Goal: Navigation & Orientation: Understand site structure

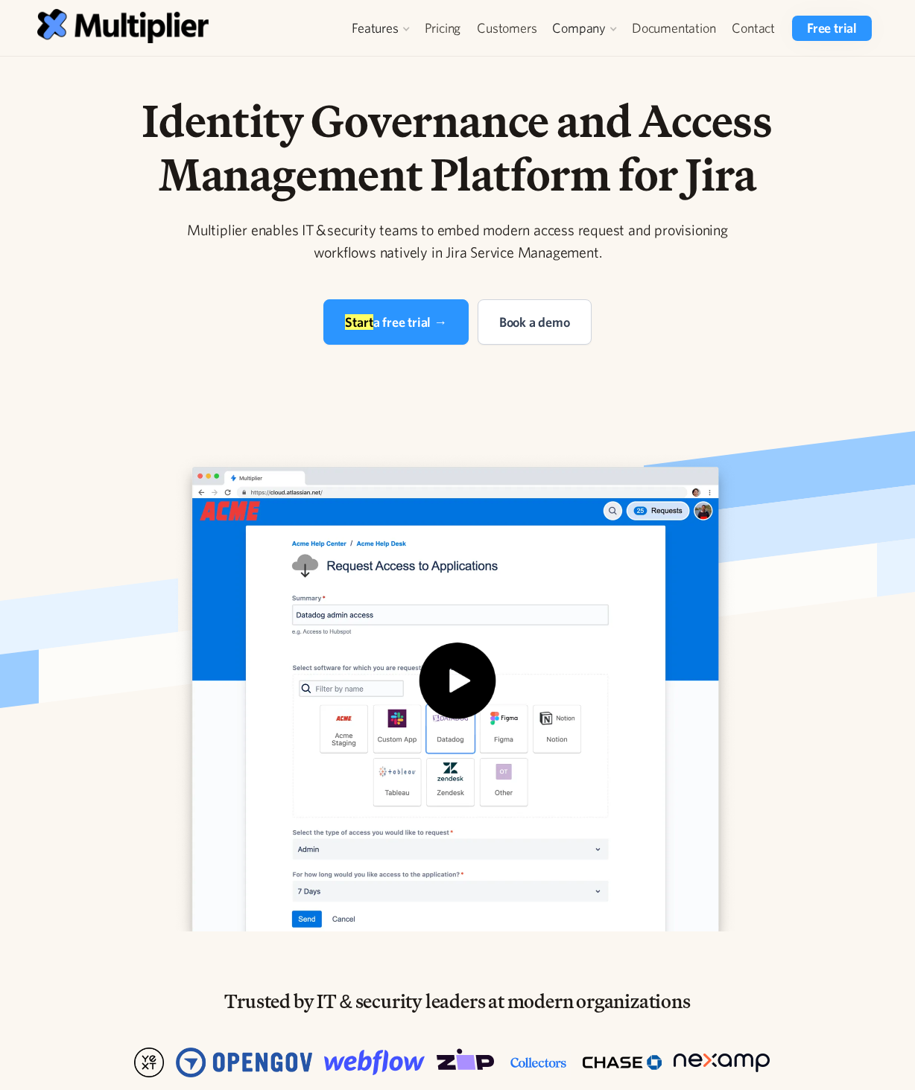
click at [183, 564] on img "open lightbox" at bounding box center [457, 690] width 596 height 482
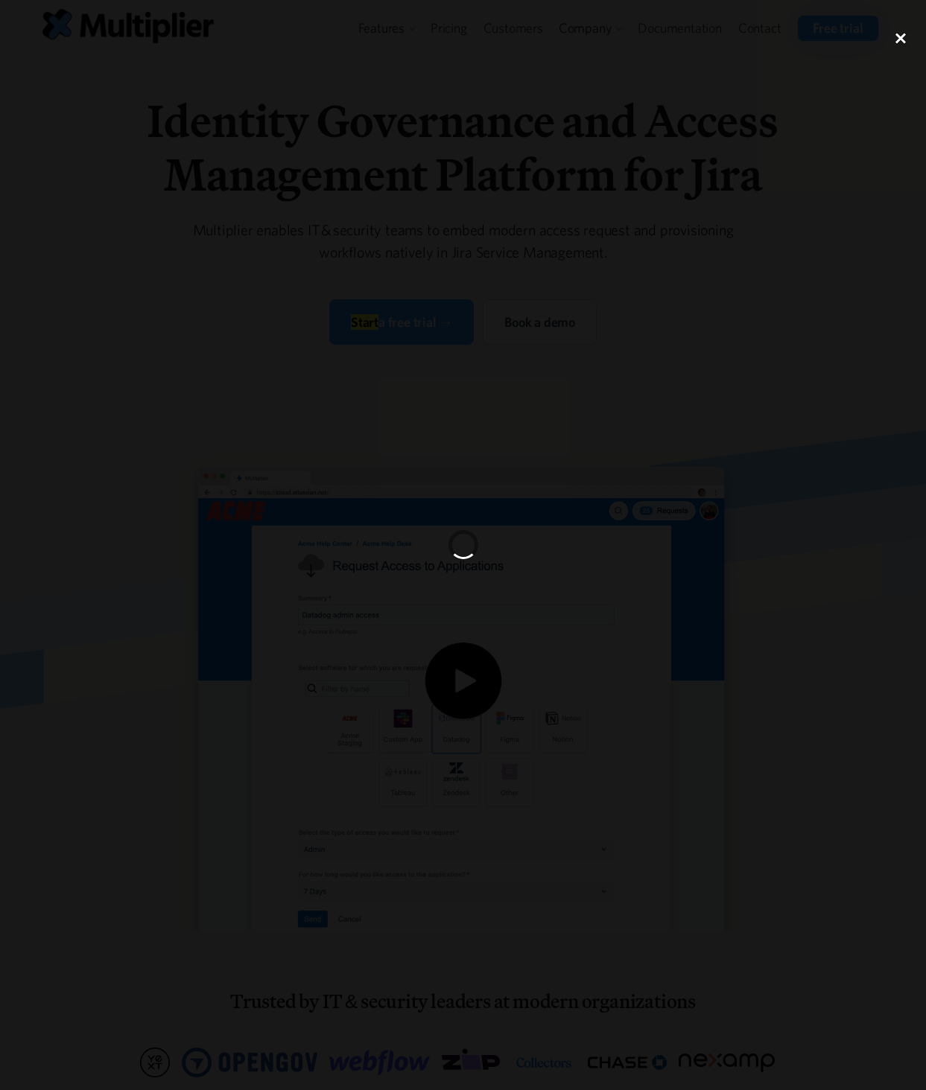
click at [900, 36] on div "close lightbox" at bounding box center [900, 38] width 51 height 33
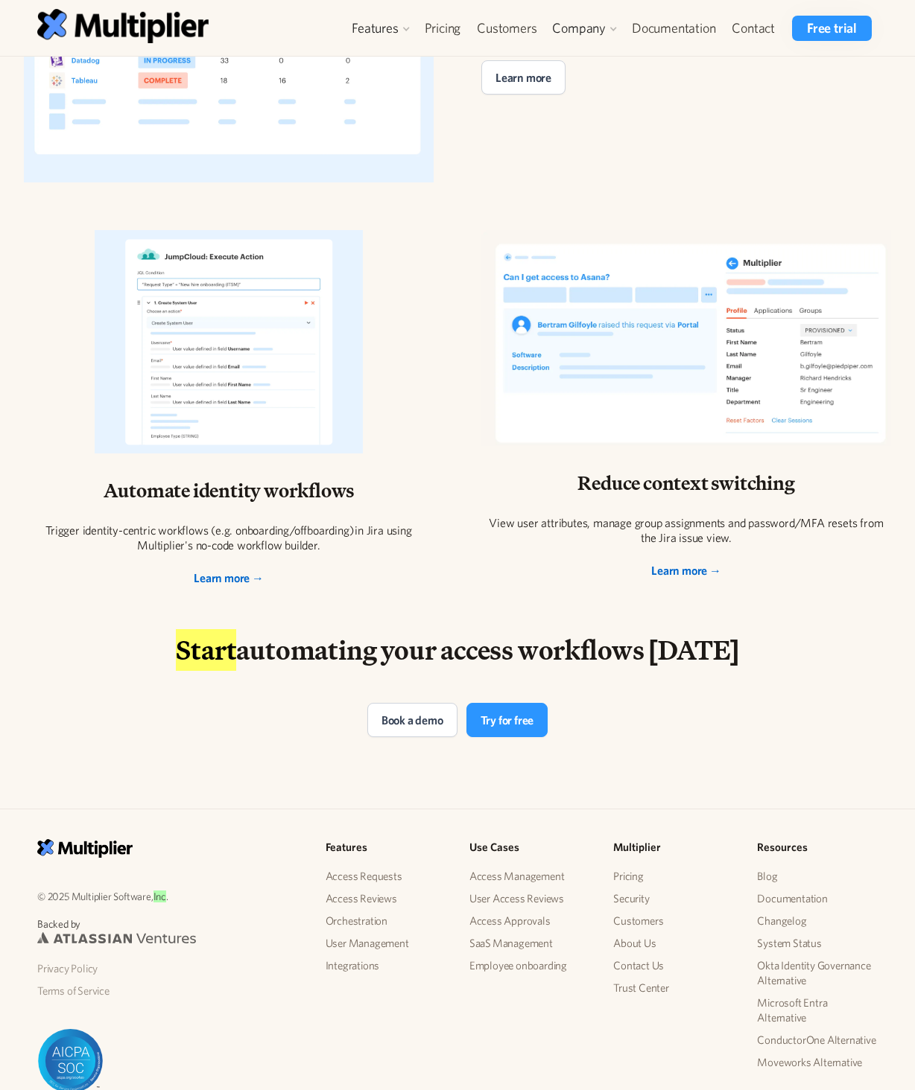
scroll to position [2514, 0]
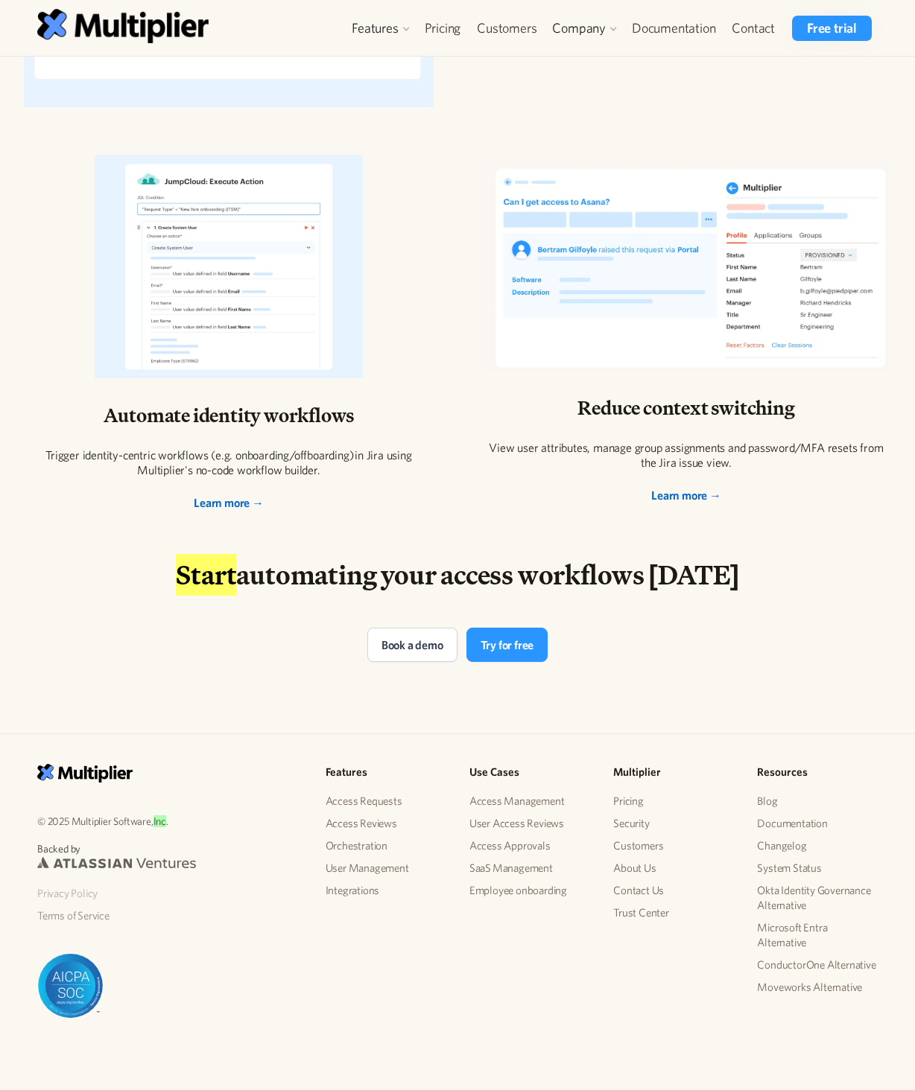
click at [77, 893] on link "Privacy Policy" at bounding box center [169, 894] width 264 height 22
click at [92, 918] on link "Terms of Service" at bounding box center [169, 916] width 264 height 22
click at [77, 894] on link "Privacy Policy" at bounding box center [169, 894] width 264 height 22
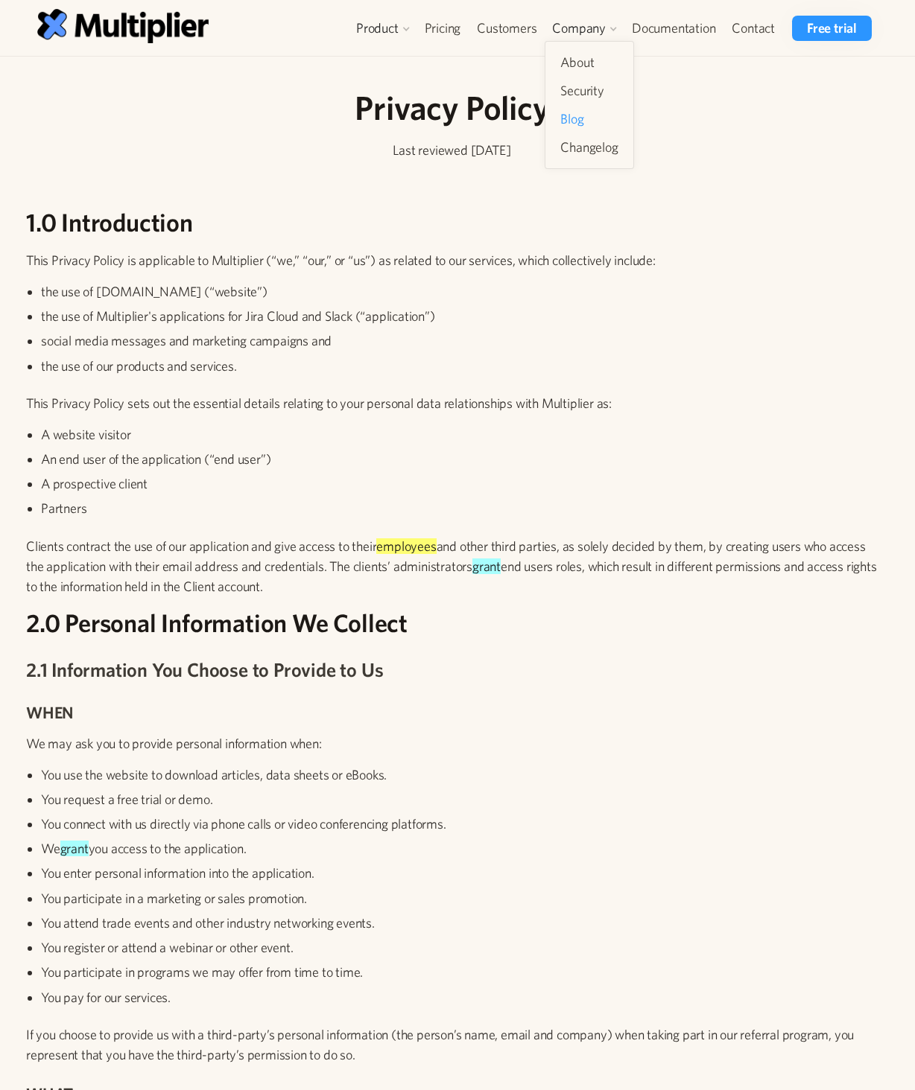
click at [576, 123] on link "Blog" at bounding box center [588, 119] width 69 height 27
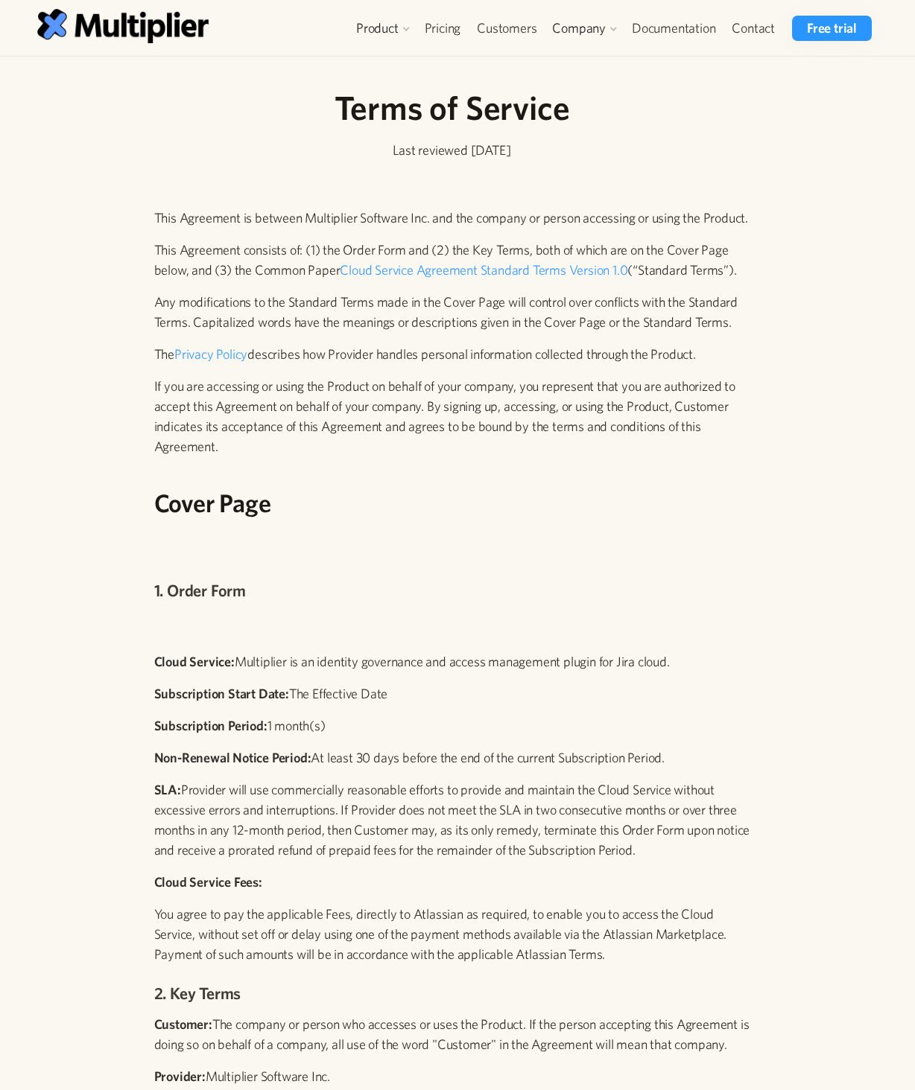
scroll to position [1270, 0]
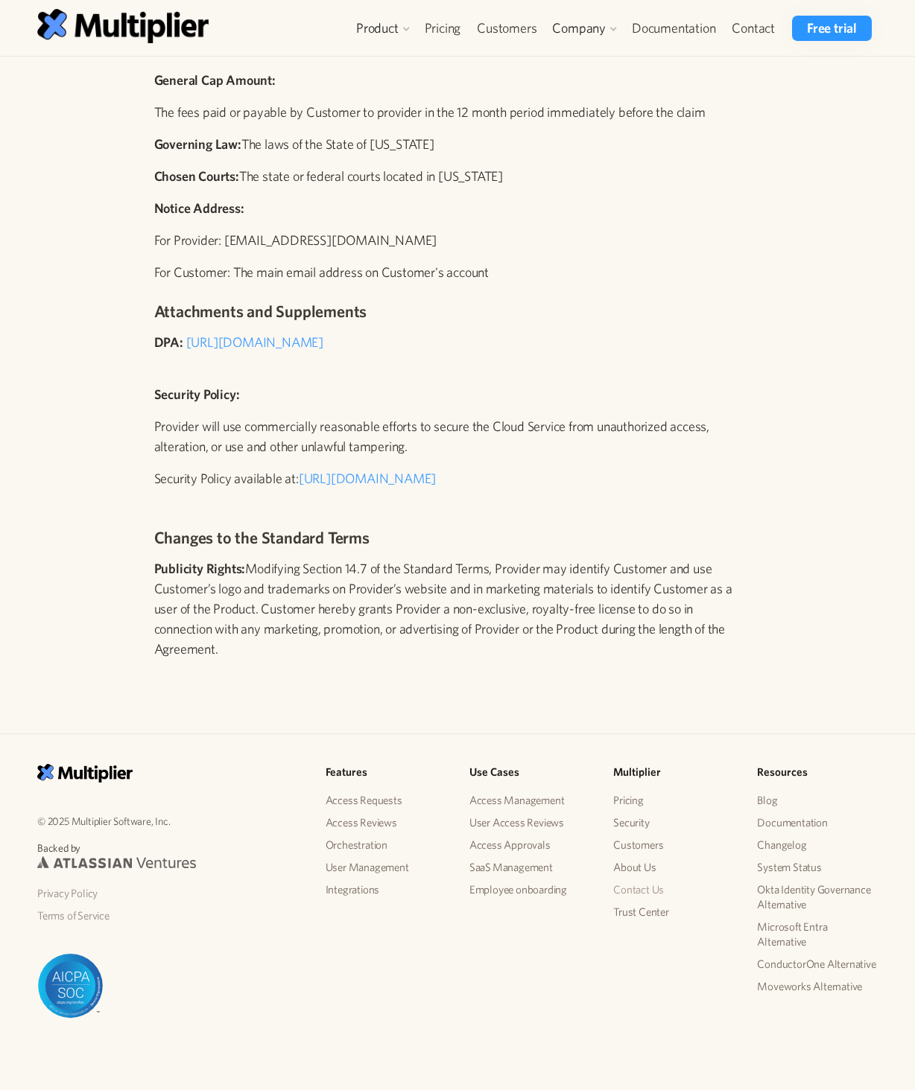
click at [634, 892] on link "Contact Us" at bounding box center [673, 890] width 120 height 22
click at [576, 53] on link "About" at bounding box center [588, 62] width 69 height 27
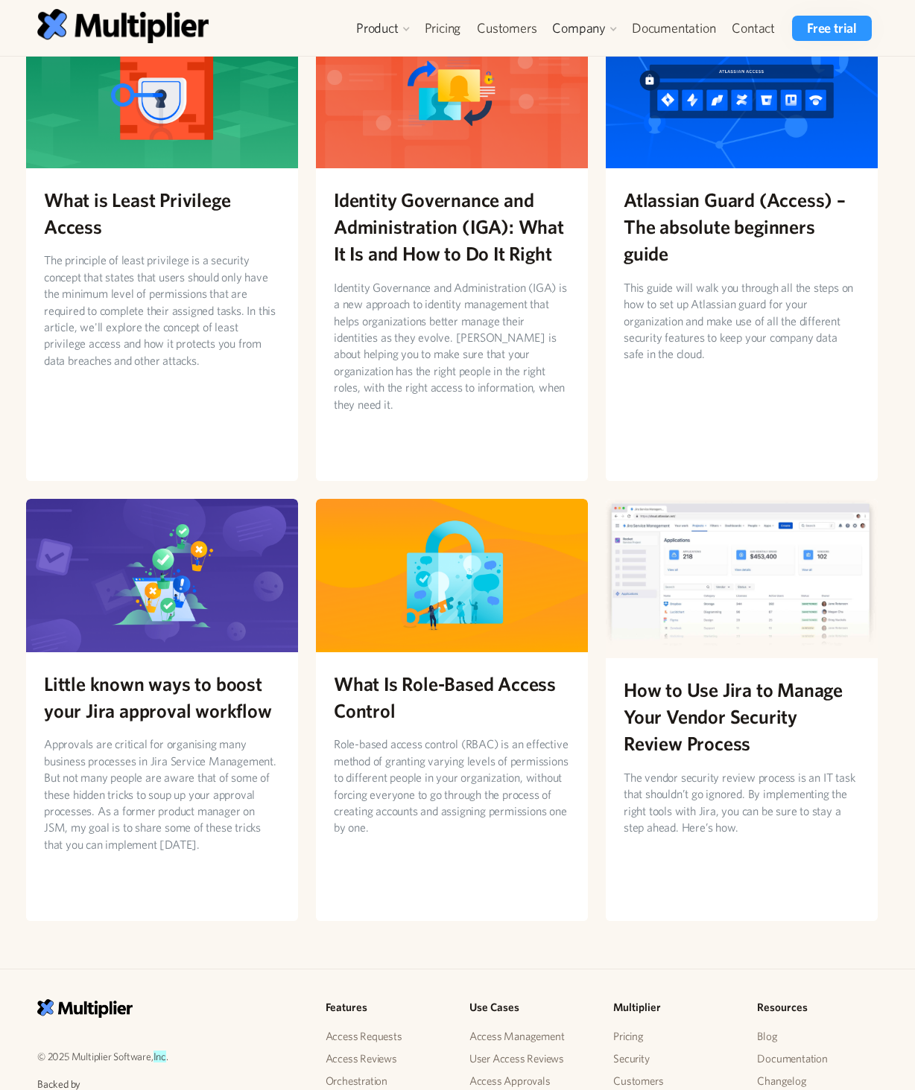
scroll to position [1321, 0]
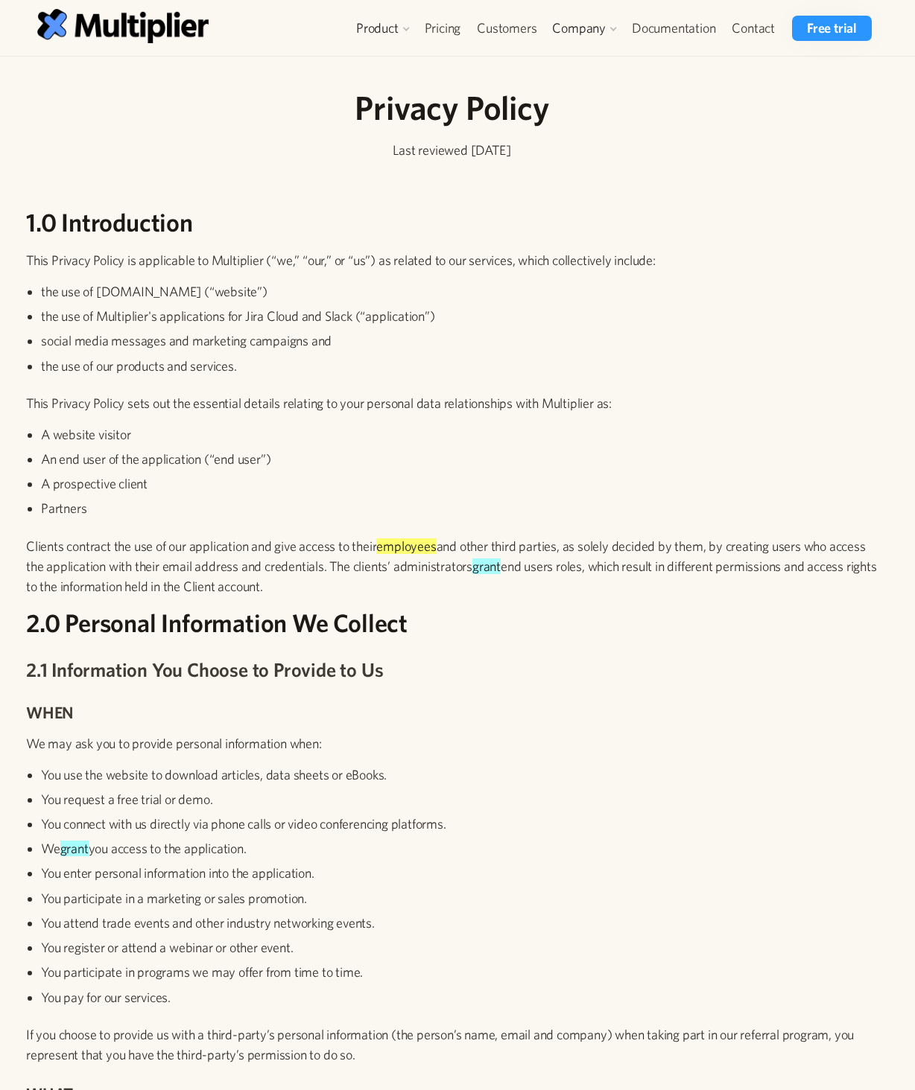
click at [526, 582] on p "Clients contract the use of our application and give access to their employees …" at bounding box center [451, 566] width 851 height 60
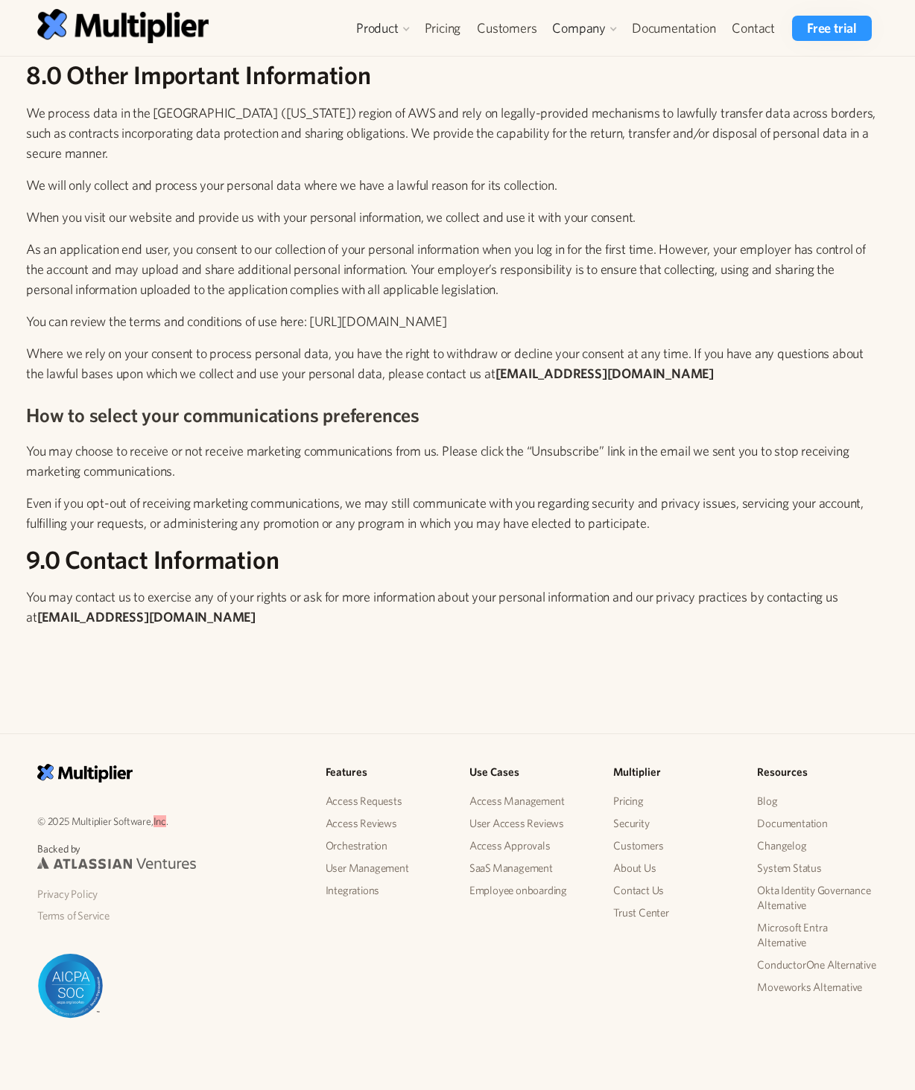
scroll to position [4457, 0]
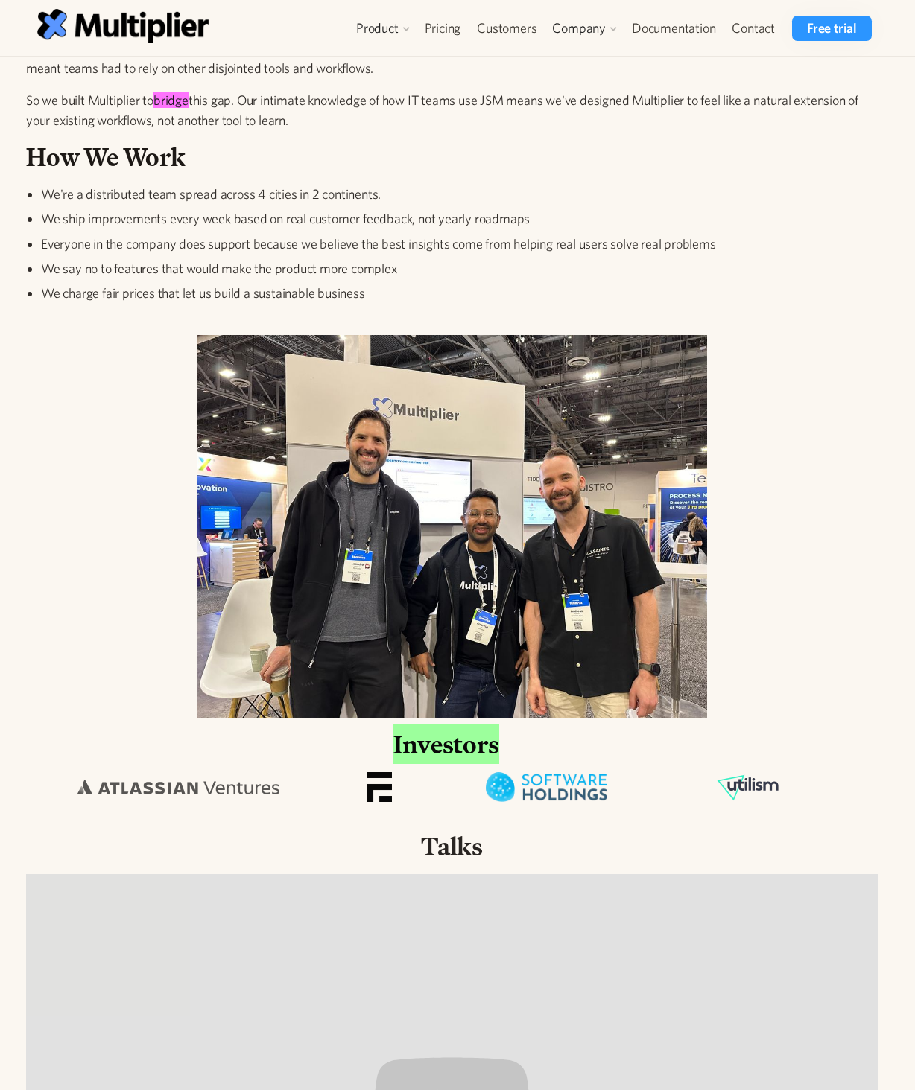
scroll to position [745, 0]
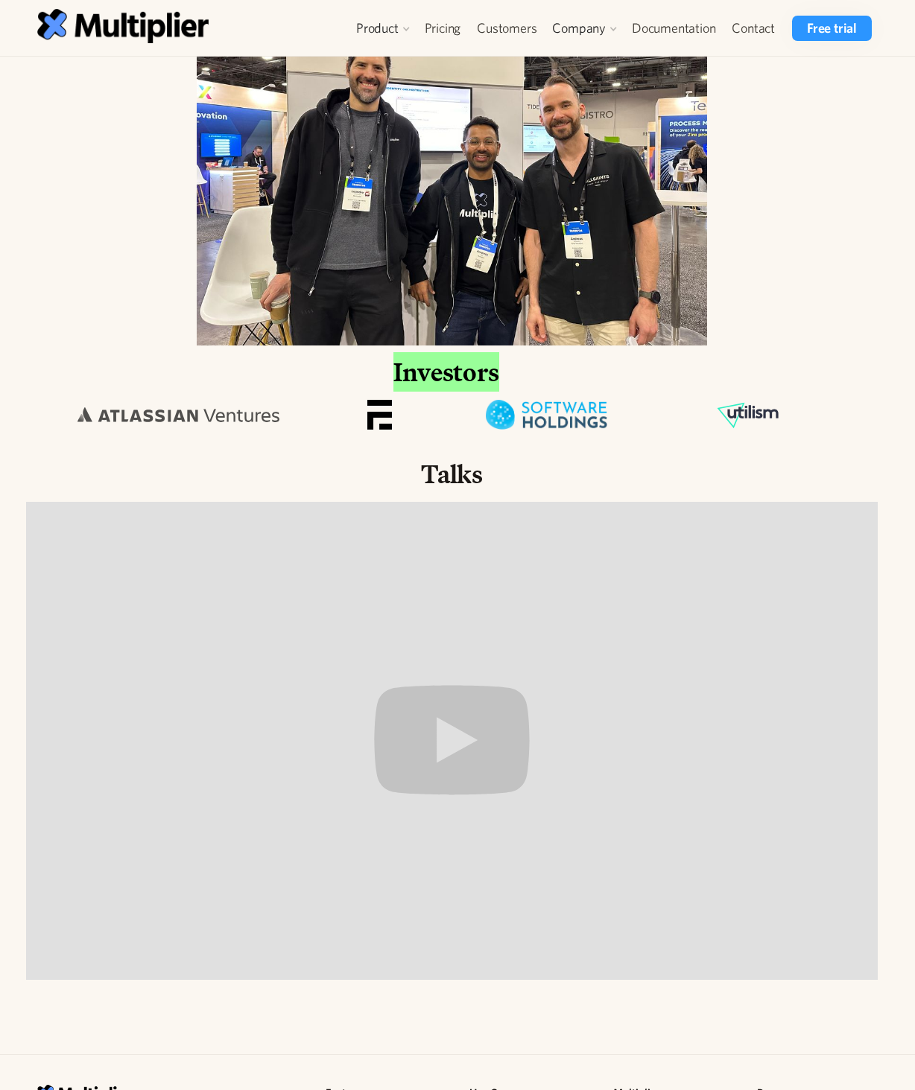
click at [363, 407] on div at bounding box center [379, 415] width 134 height 30
click at [769, 416] on img at bounding box center [747, 415] width 63 height 30
click at [371, 418] on img at bounding box center [379, 415] width 25 height 30
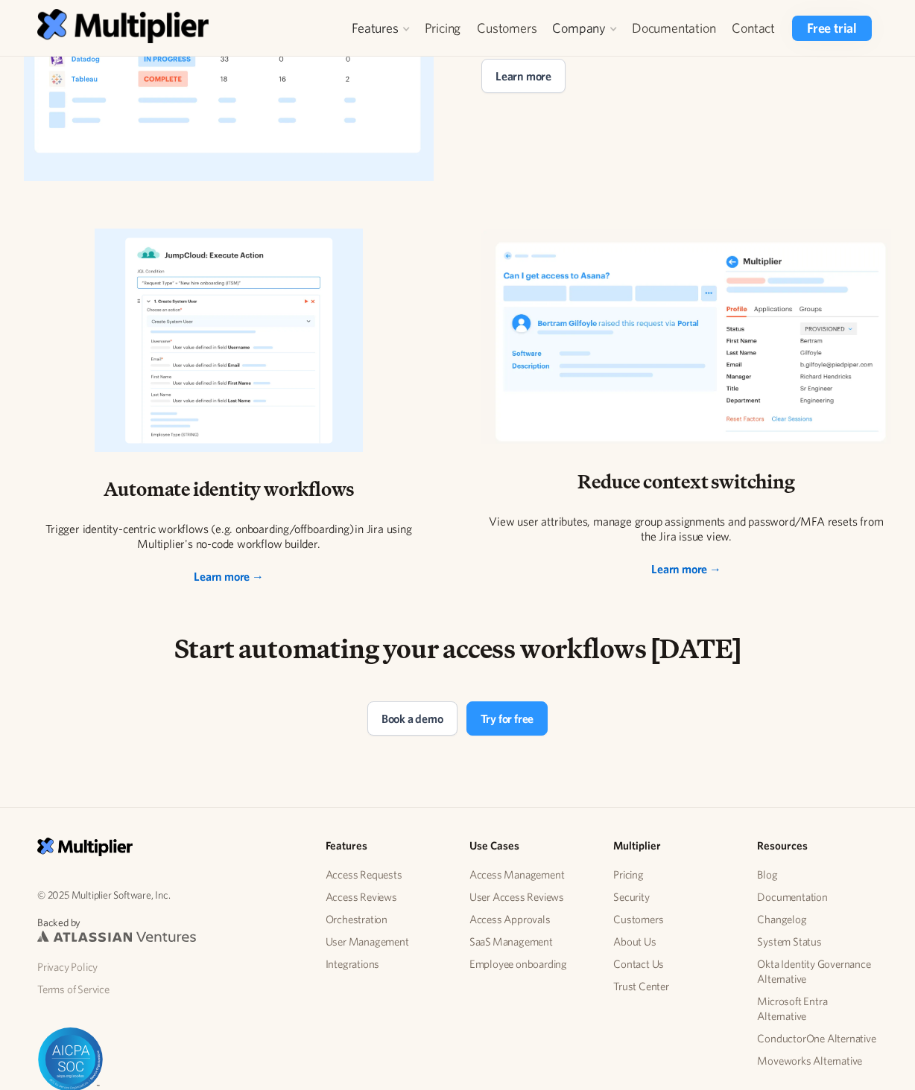
scroll to position [2514, 0]
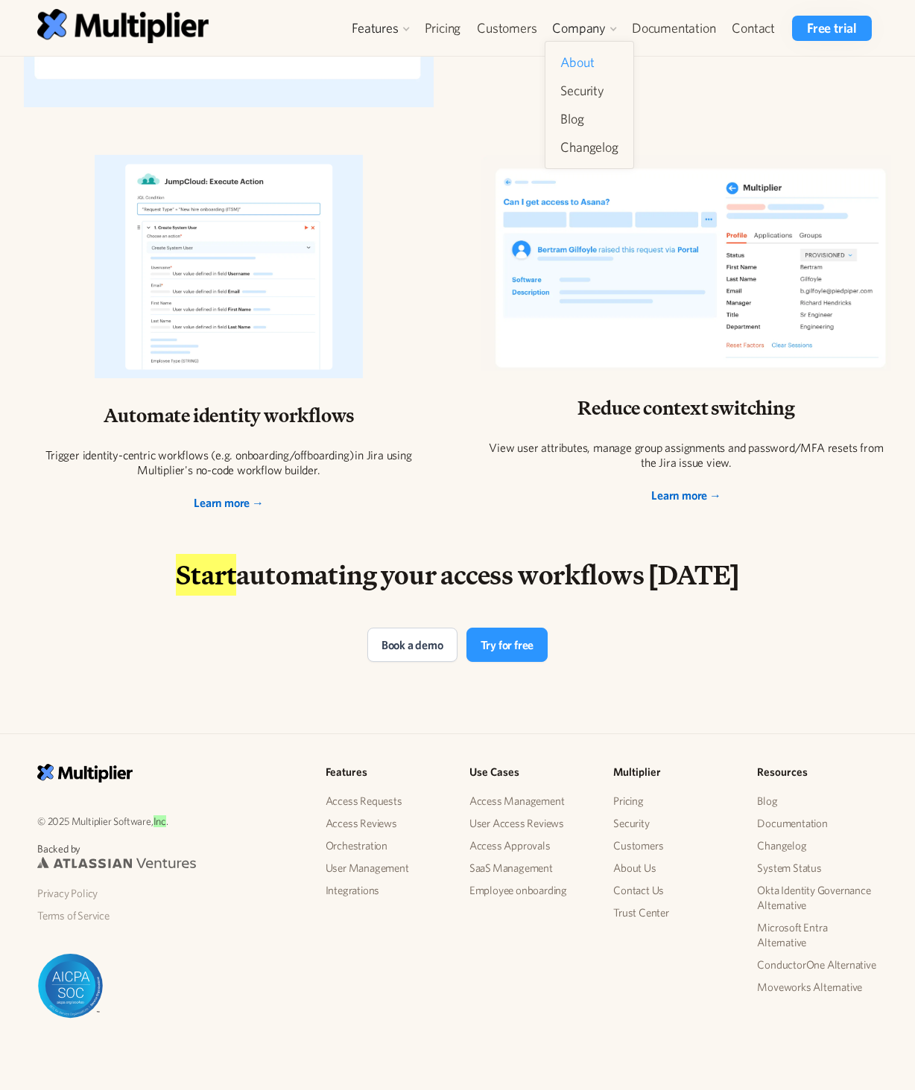
click at [577, 53] on link "About" at bounding box center [588, 62] width 69 height 27
